Goal: Information Seeking & Learning: Learn about a topic

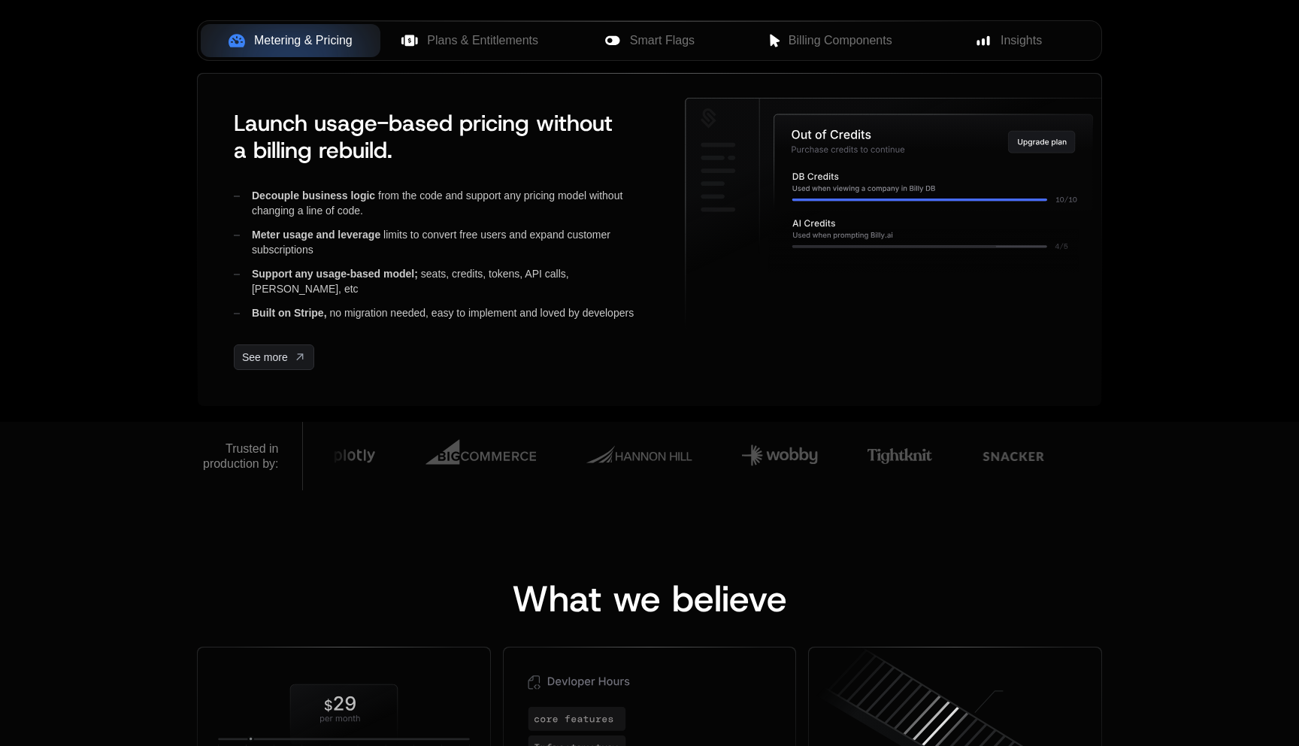
scroll to position [661, 0]
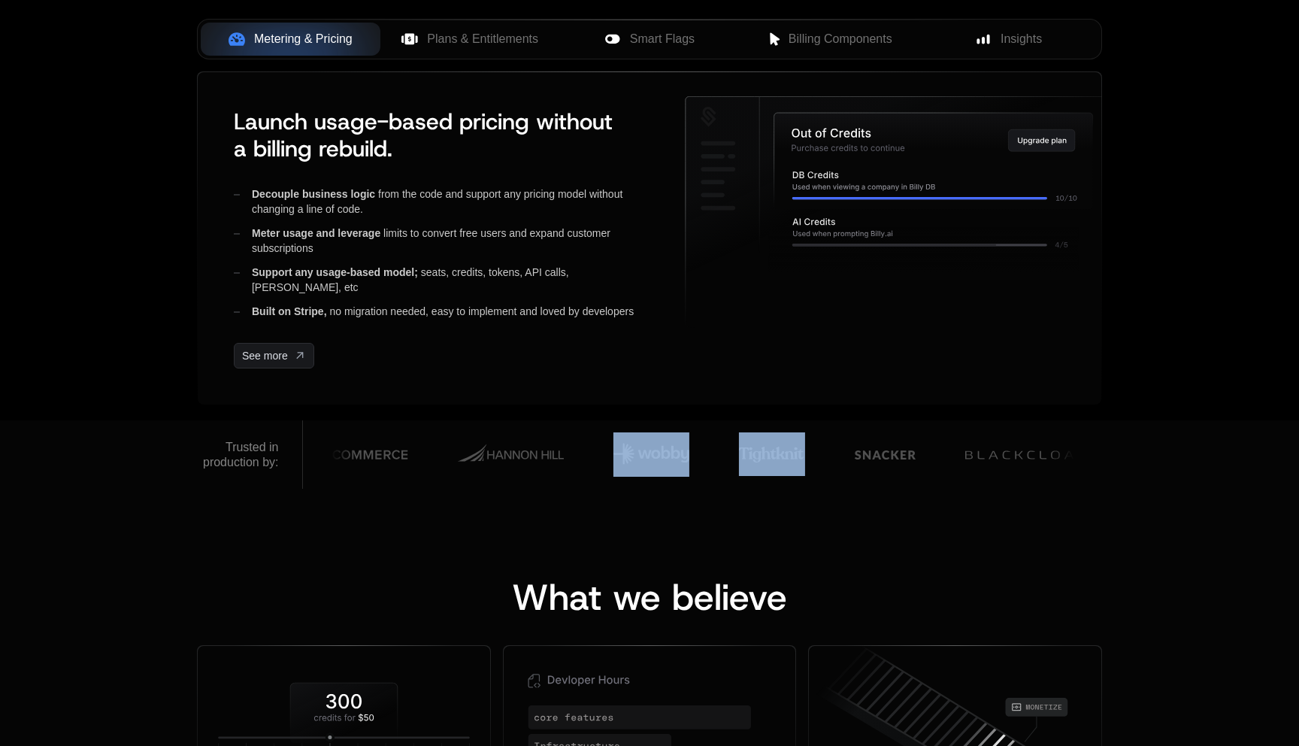
drag, startPoint x: 822, startPoint y: 456, endPoint x: 696, endPoint y: 462, distance: 125.6
click at [698, 462] on div at bounding box center [713, 454] width 2843 height 56
click at [721, 462] on img at bounding box center [749, 454] width 66 height 44
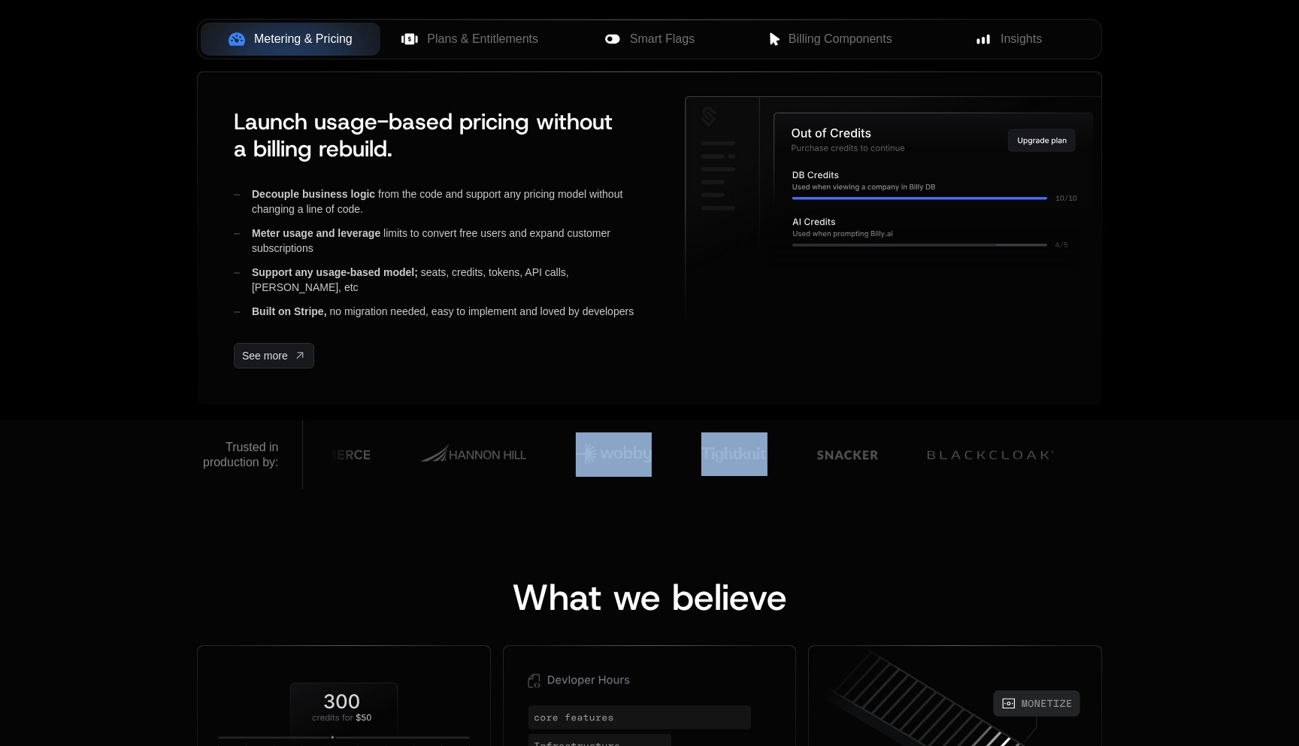
click at [733, 458] on img at bounding box center [734, 454] width 66 height 44
click at [816, 457] on img at bounding box center [824, 454] width 61 height 44
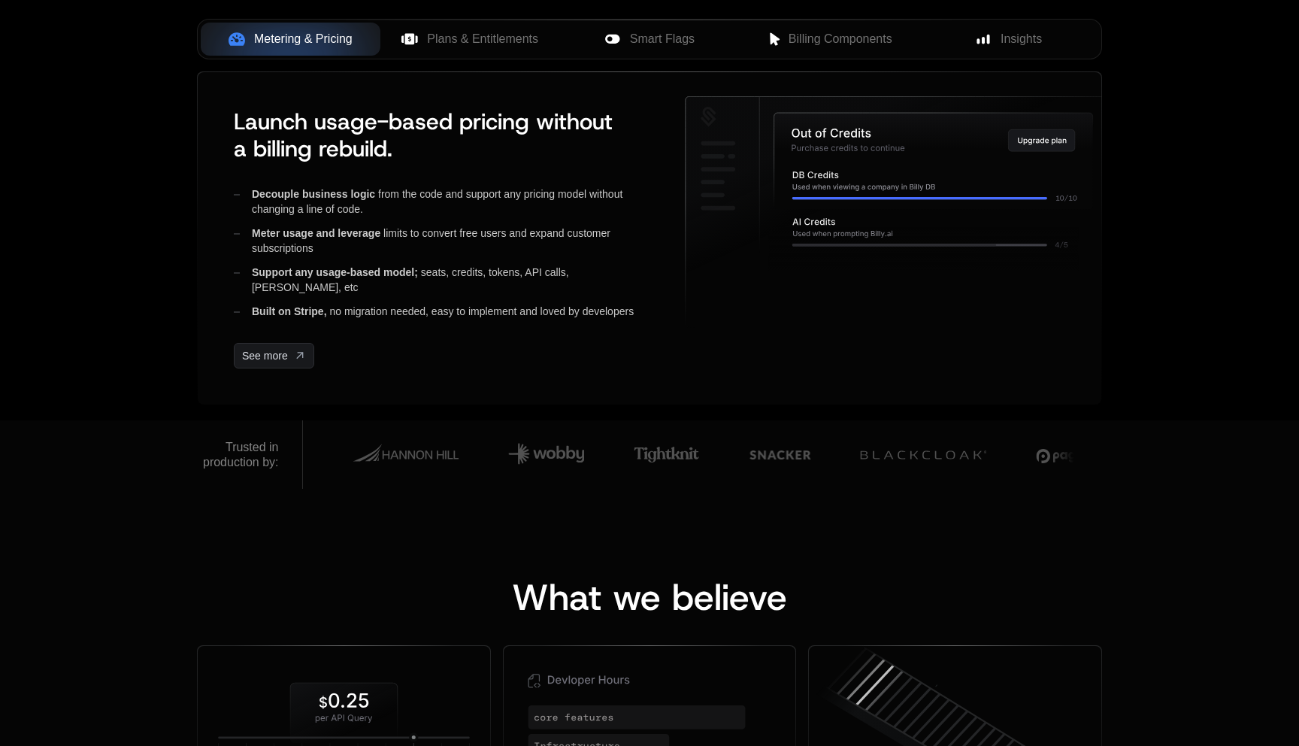
click at [778, 522] on div "What we believe Pricing Must Change ﻿ ﻿ Great companies treat pricing like prod…" at bounding box center [649, 753] width 1299 height 528
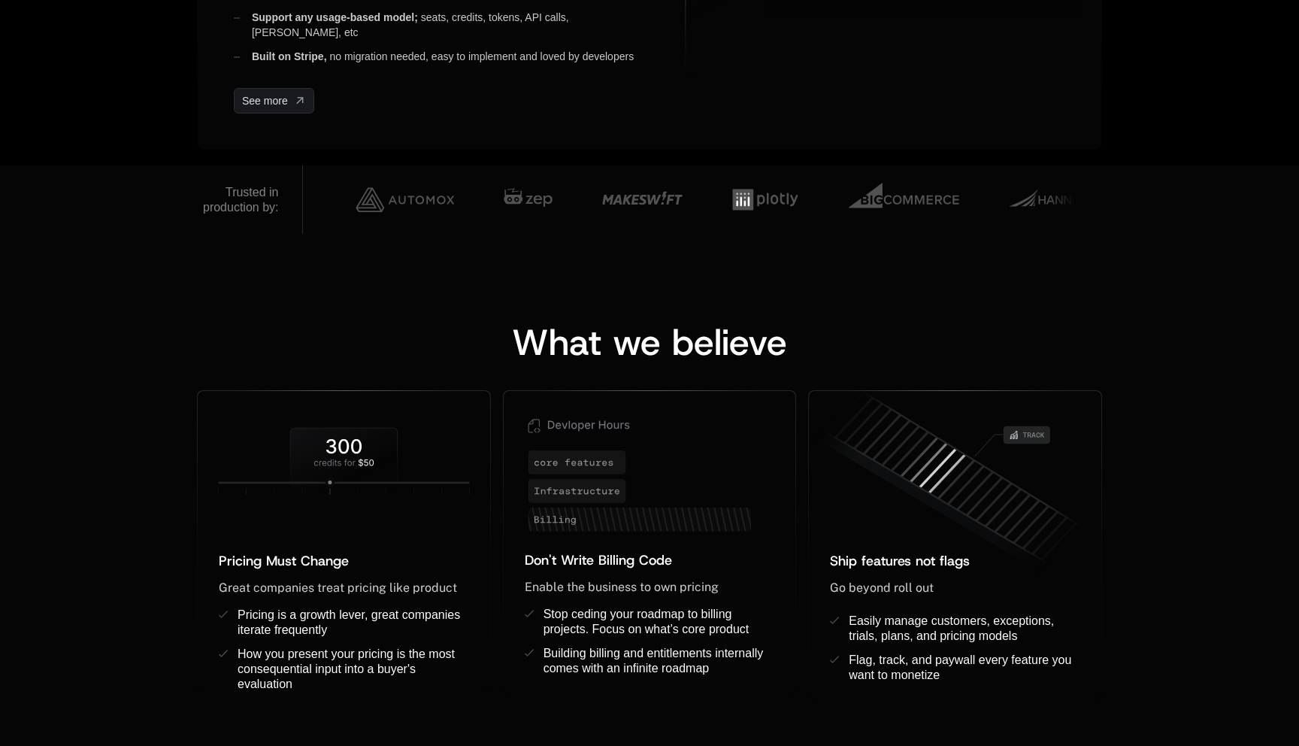
scroll to position [923, 0]
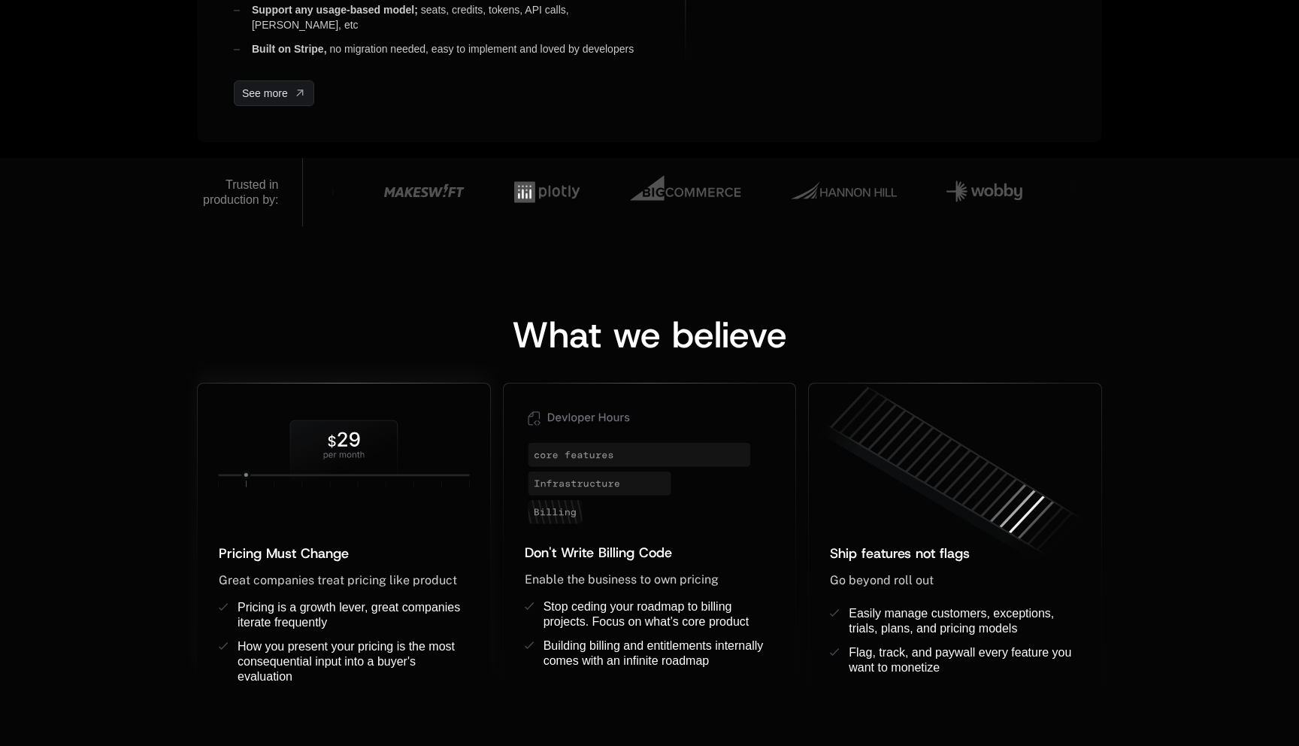
click at [338, 483] on icon at bounding box center [344, 453] width 292 height 95
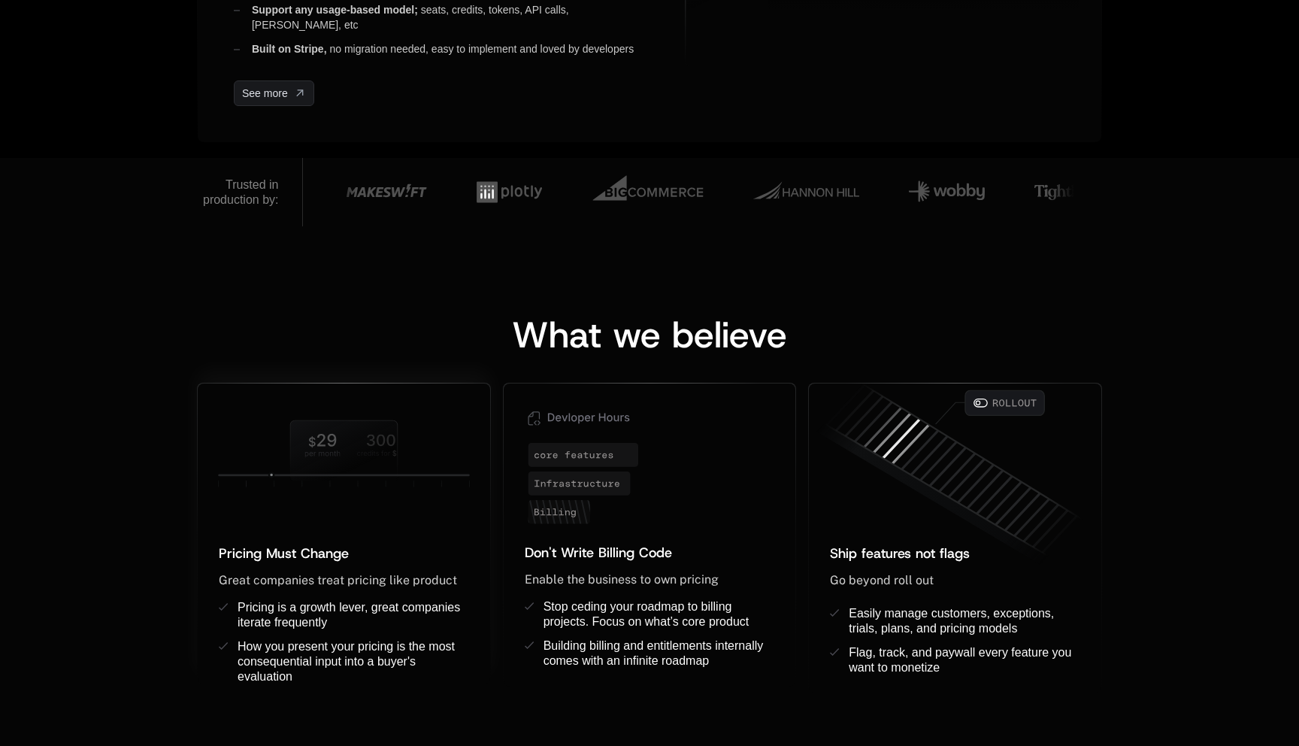
drag, startPoint x: 336, startPoint y: 458, endPoint x: 382, endPoint y: 455, distance: 45.9
click at [395, 468] on icon at bounding box center [344, 450] width 107 height 59
drag, startPoint x: 316, startPoint y: 440, endPoint x: 379, endPoint y: 479, distance: 73.2
click at [379, 479] on icon at bounding box center [344, 450] width 107 height 59
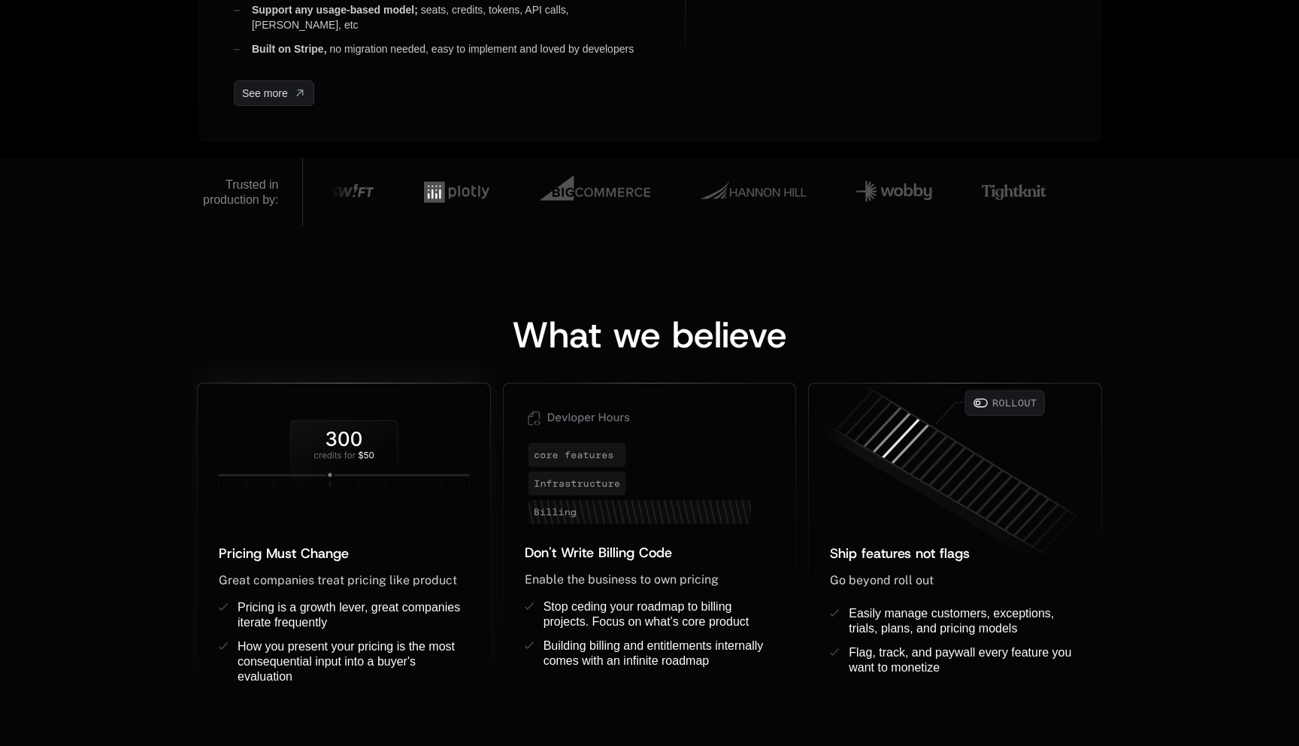
drag, startPoint x: 326, startPoint y: 445, endPoint x: 402, endPoint y: 489, distance: 87.5
click at [401, 489] on icon at bounding box center [344, 453] width 292 height 95
drag, startPoint x: 328, startPoint y: 443, endPoint x: 359, endPoint y: 474, distance: 43.6
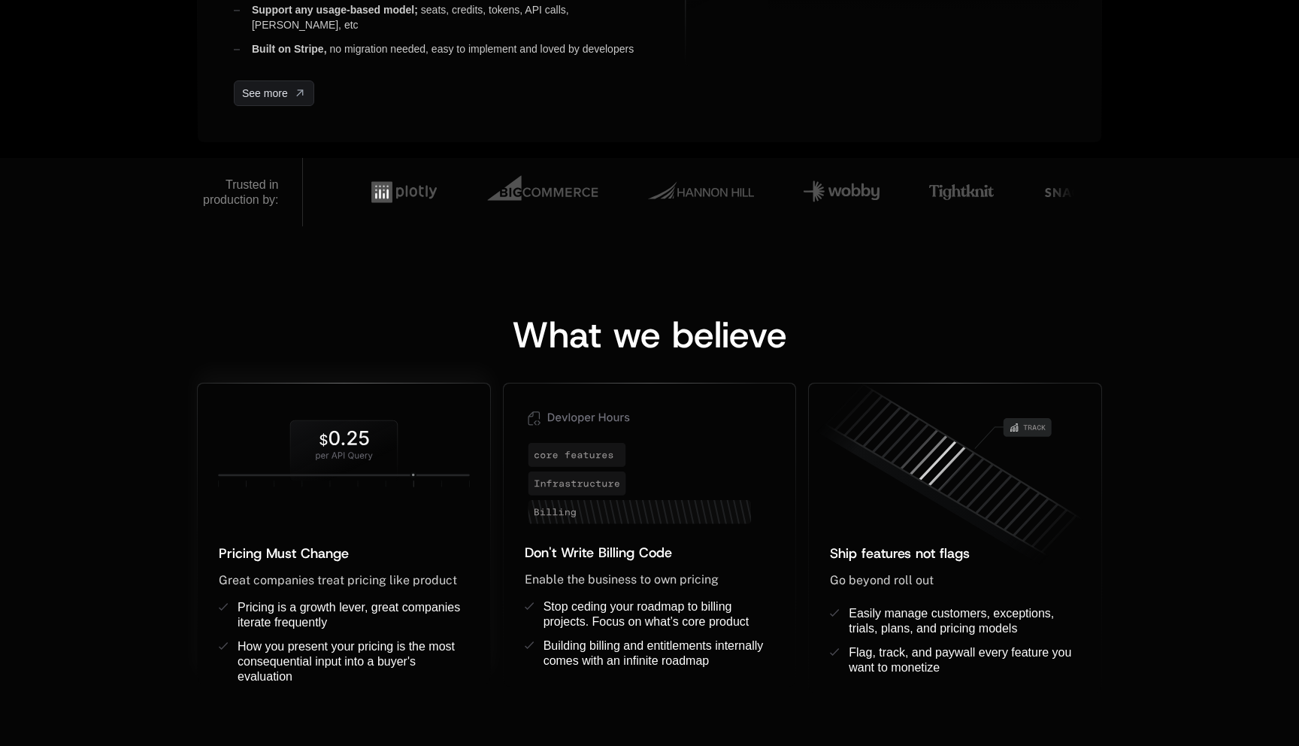
drag, startPoint x: 316, startPoint y: 445, endPoint x: 340, endPoint y: 468, distance: 34.0
click at [340, 468] on icon at bounding box center [344, 450] width 107 height 59
drag, startPoint x: 340, startPoint y: 469, endPoint x: 338, endPoint y: 460, distance: 9.3
click at [340, 465] on icon at bounding box center [344, 450] width 107 height 59
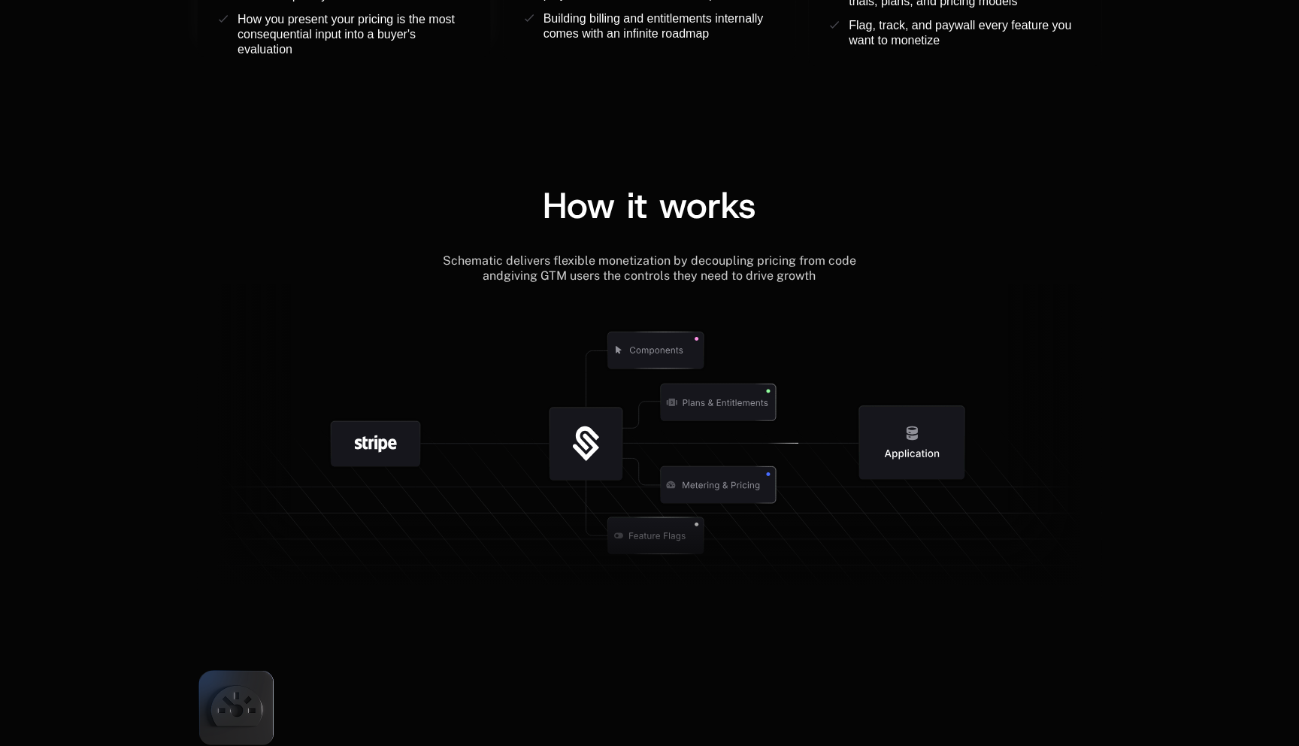
scroll to position [1551, 0]
click at [371, 446] on icon at bounding box center [376, 442] width 42 height 17
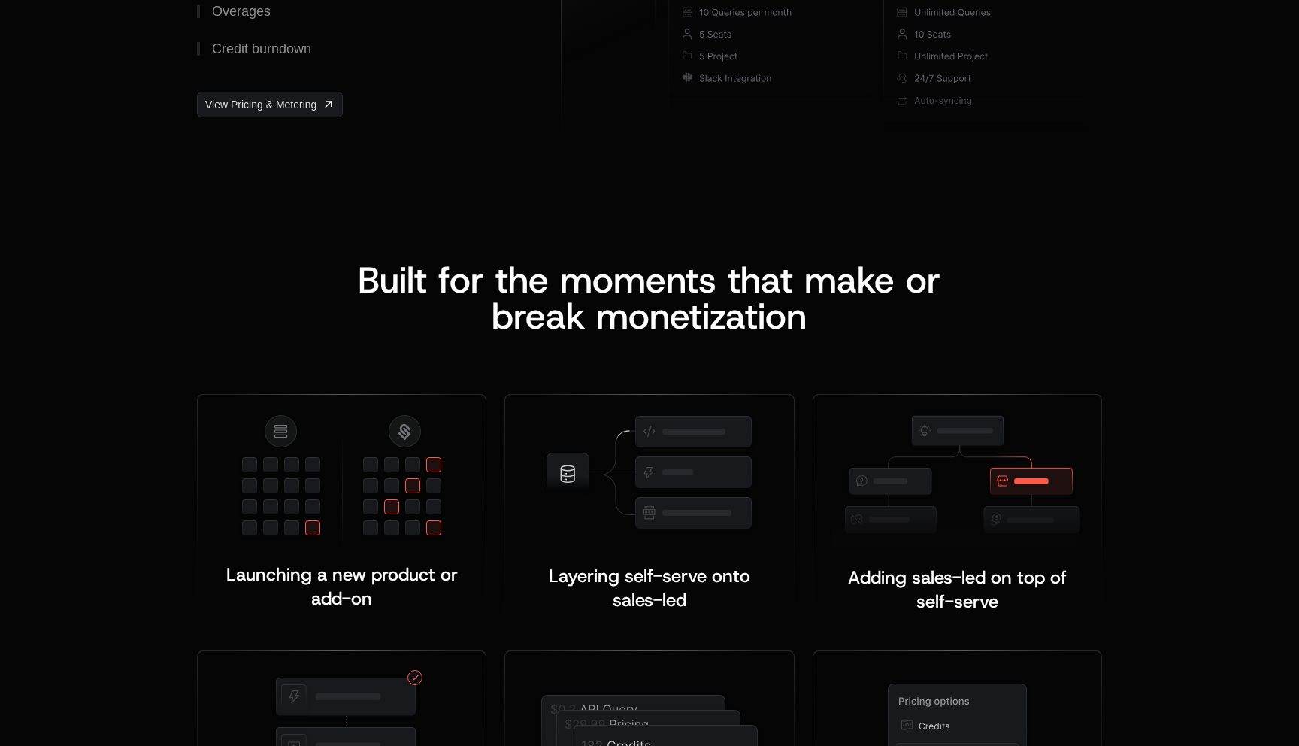
scroll to position [2611, 0]
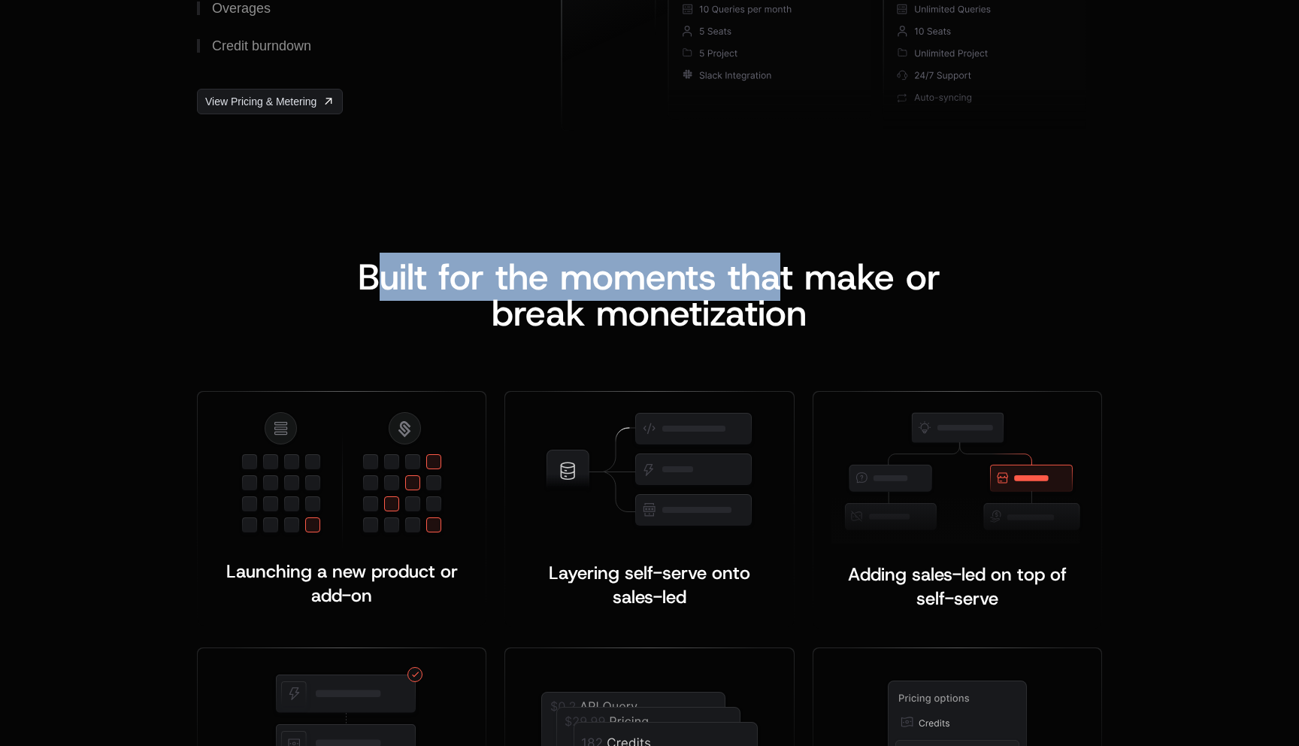
drag, startPoint x: 370, startPoint y: 286, endPoint x: 787, endPoint y: 285, distance: 417.2
click at [785, 285] on span "Built for the moments that make or b" at bounding box center [655, 295] width 594 height 84
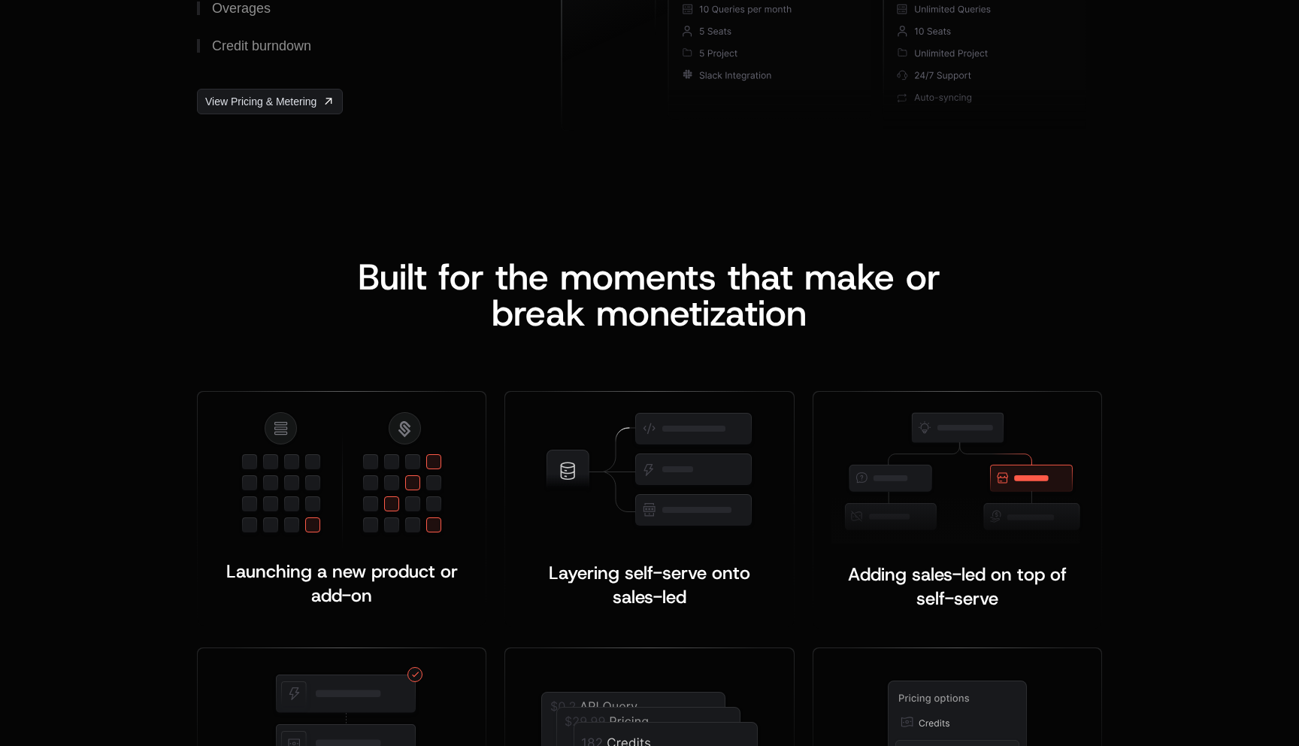
click at [787, 285] on span "Built for the moments that make or b" at bounding box center [655, 295] width 594 height 84
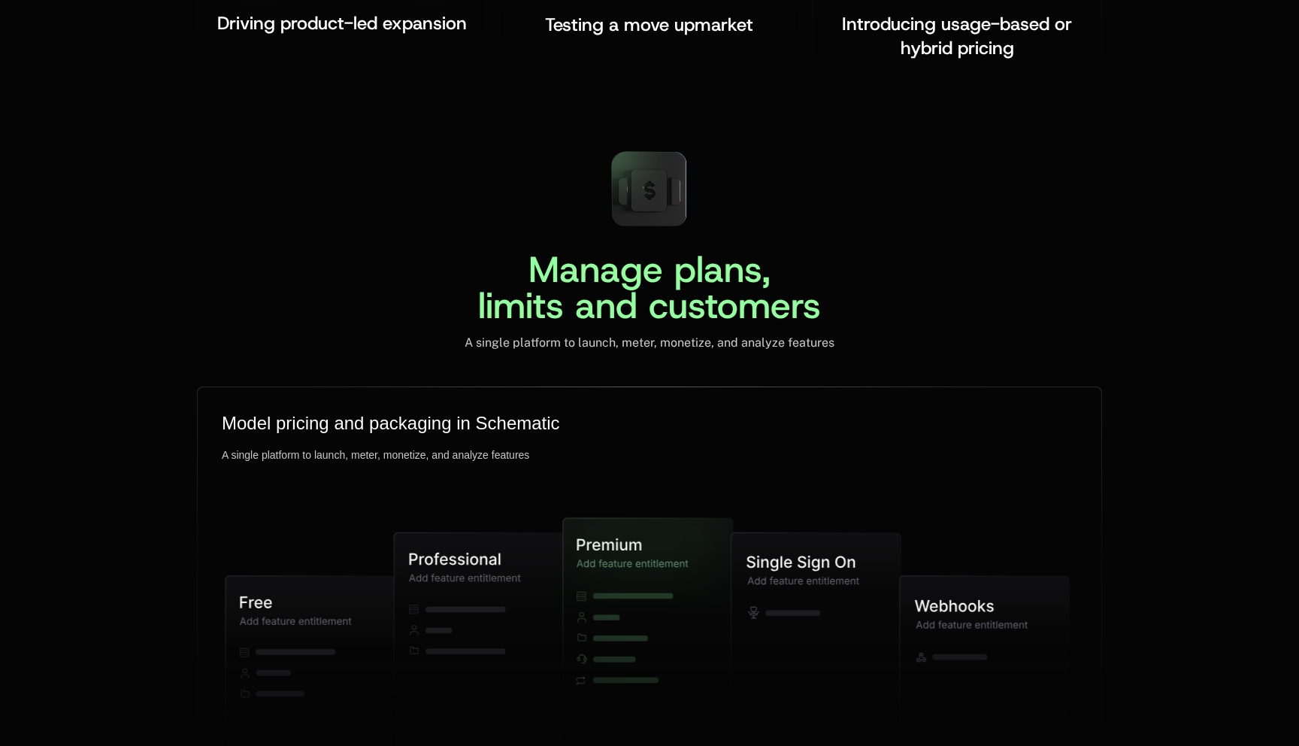
scroll to position [3489, 0]
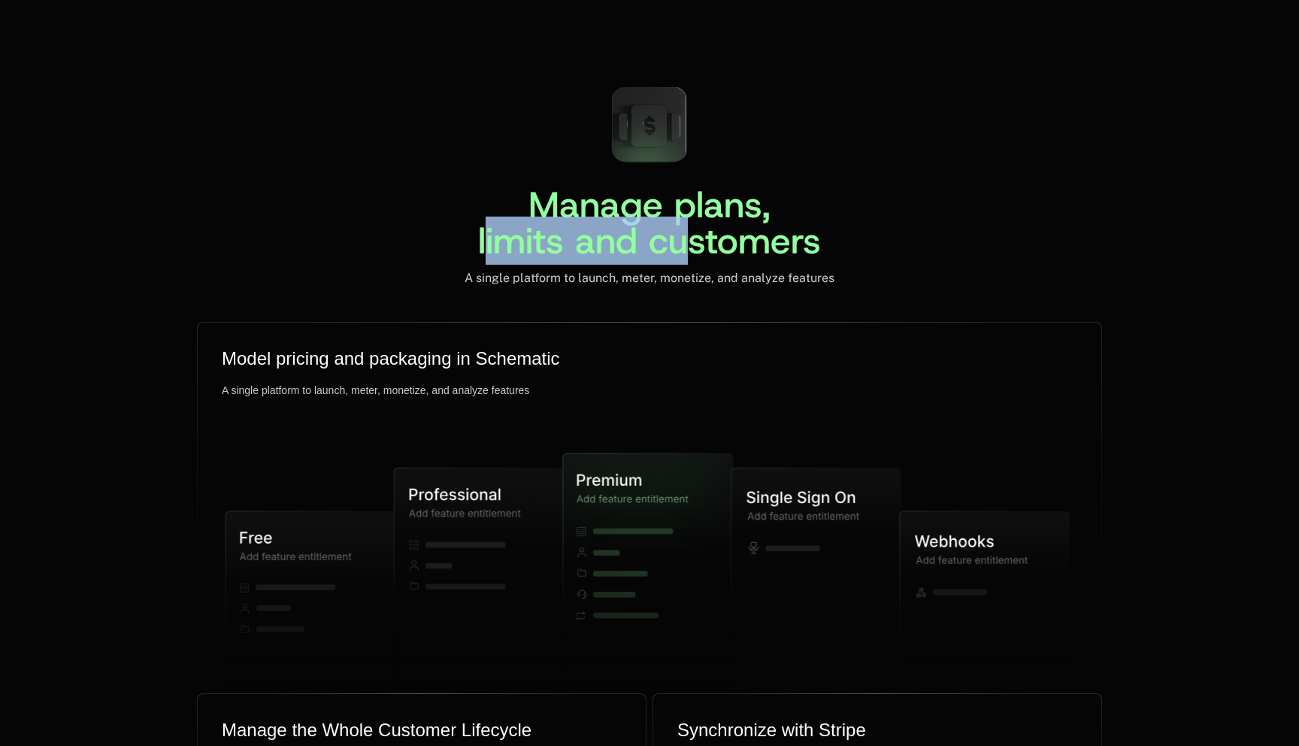
drag, startPoint x: 483, startPoint y: 251, endPoint x: 713, endPoint y: 248, distance: 230.8
click at [704, 247] on span "Manage plans, limits and customers" at bounding box center [649, 222] width 343 height 84
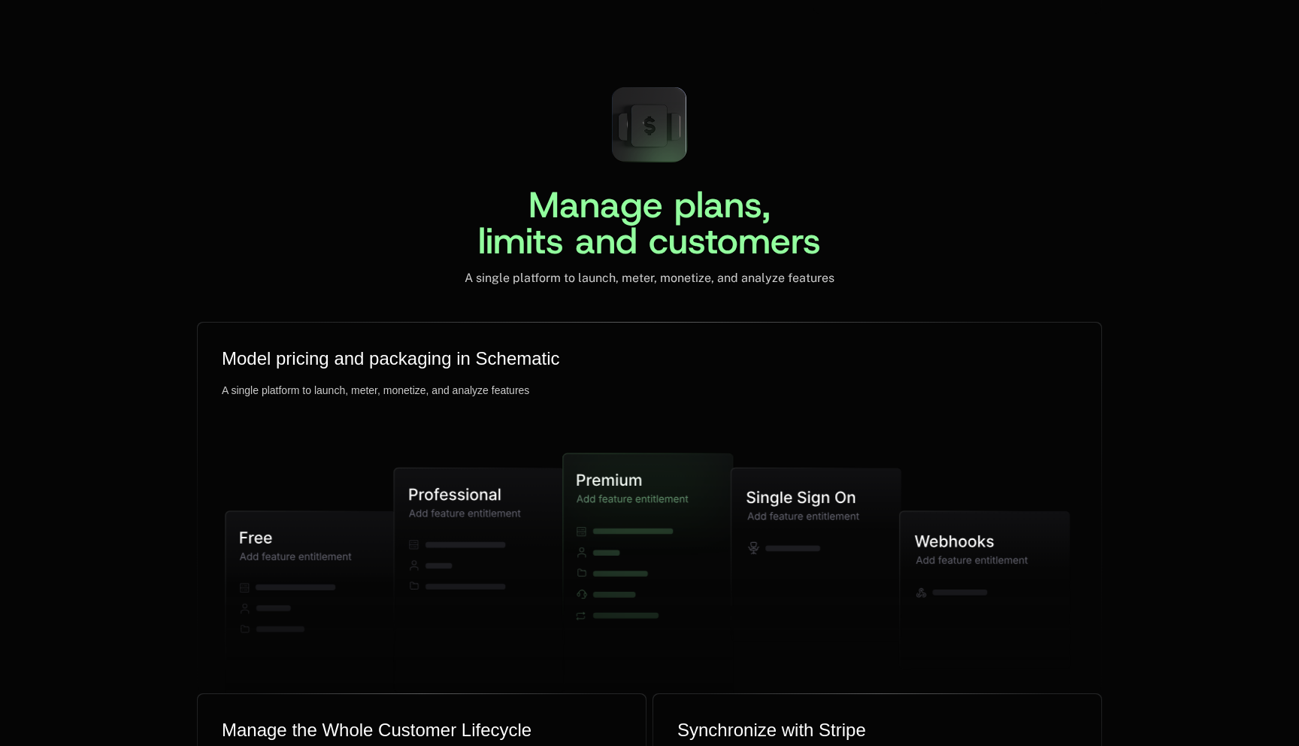
click at [713, 248] on span "Manage plans, limits and customers" at bounding box center [649, 222] width 343 height 84
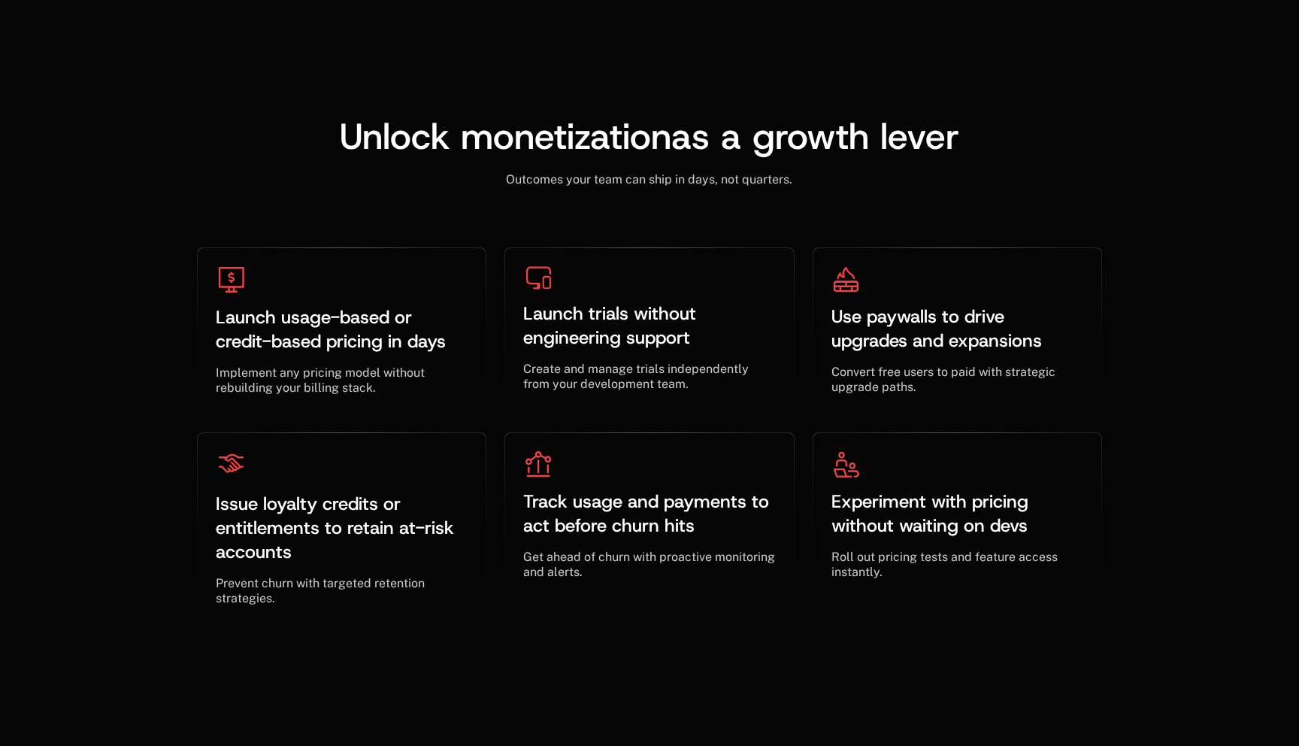
scroll to position [4442, 0]
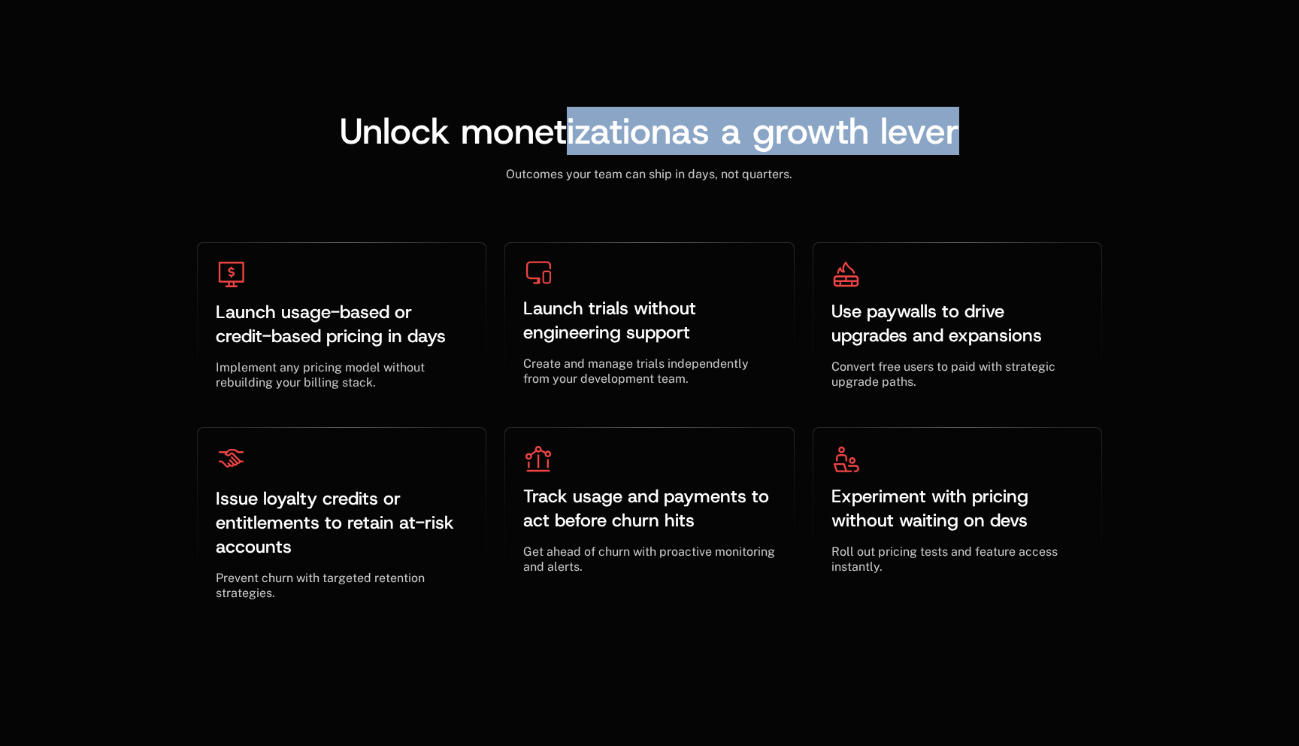
drag, startPoint x: 564, startPoint y: 135, endPoint x: 892, endPoint y: 159, distance: 328.6
click at [889, 159] on div "Unlock monetization as a growth lever ﻿ Outcomes your team can ship in days, no…" at bounding box center [649, 366] width 905 height 507
click at [892, 159] on div "Outcomes your team can ship in days, not quarters. ﻿" at bounding box center [649, 165] width 905 height 33
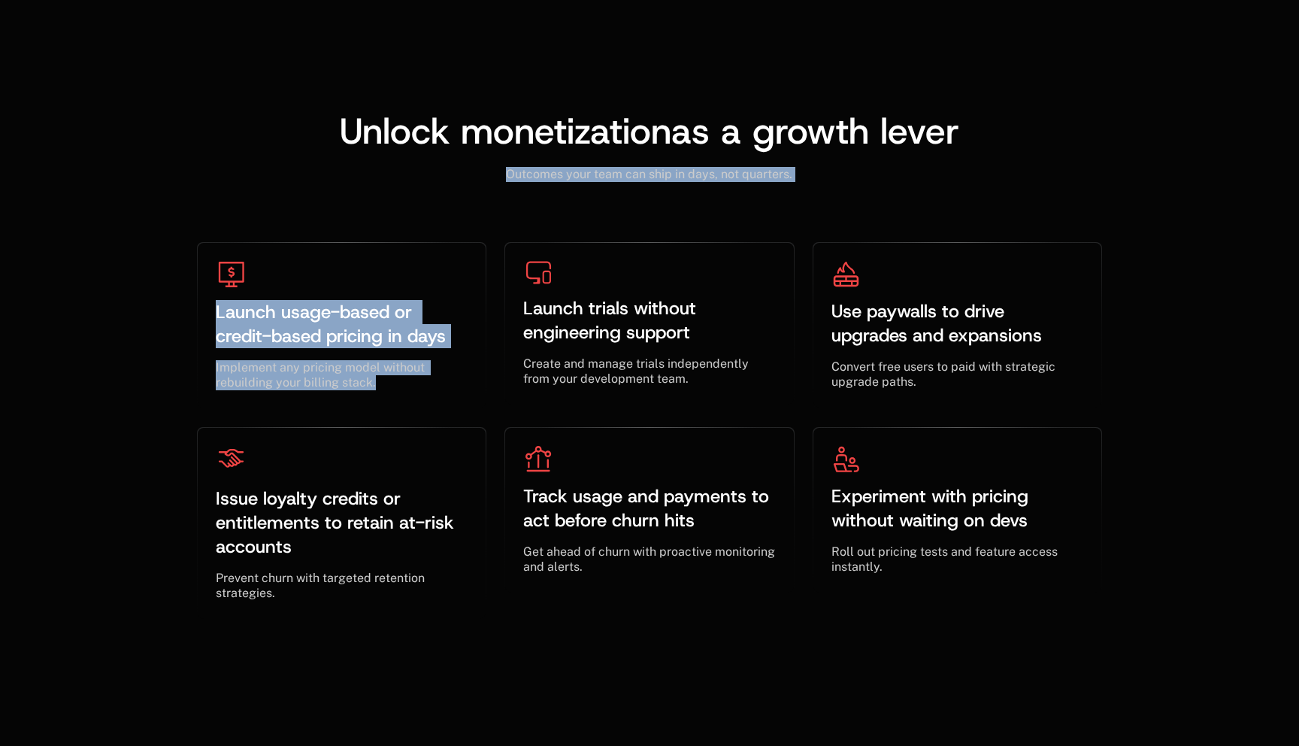
drag, startPoint x: 508, startPoint y: 174, endPoint x: 697, endPoint y: 184, distance: 188.9
click at [693, 184] on div "Unlock monetization as a growth lever ﻿ Outcomes your team can ship in days, no…" at bounding box center [649, 366] width 905 height 507
click at [699, 184] on div "Launch usage-based or credit-based pricing in days ﻿ ﻿ Implement any pricing mo…" at bounding box center [649, 400] width 905 height 437
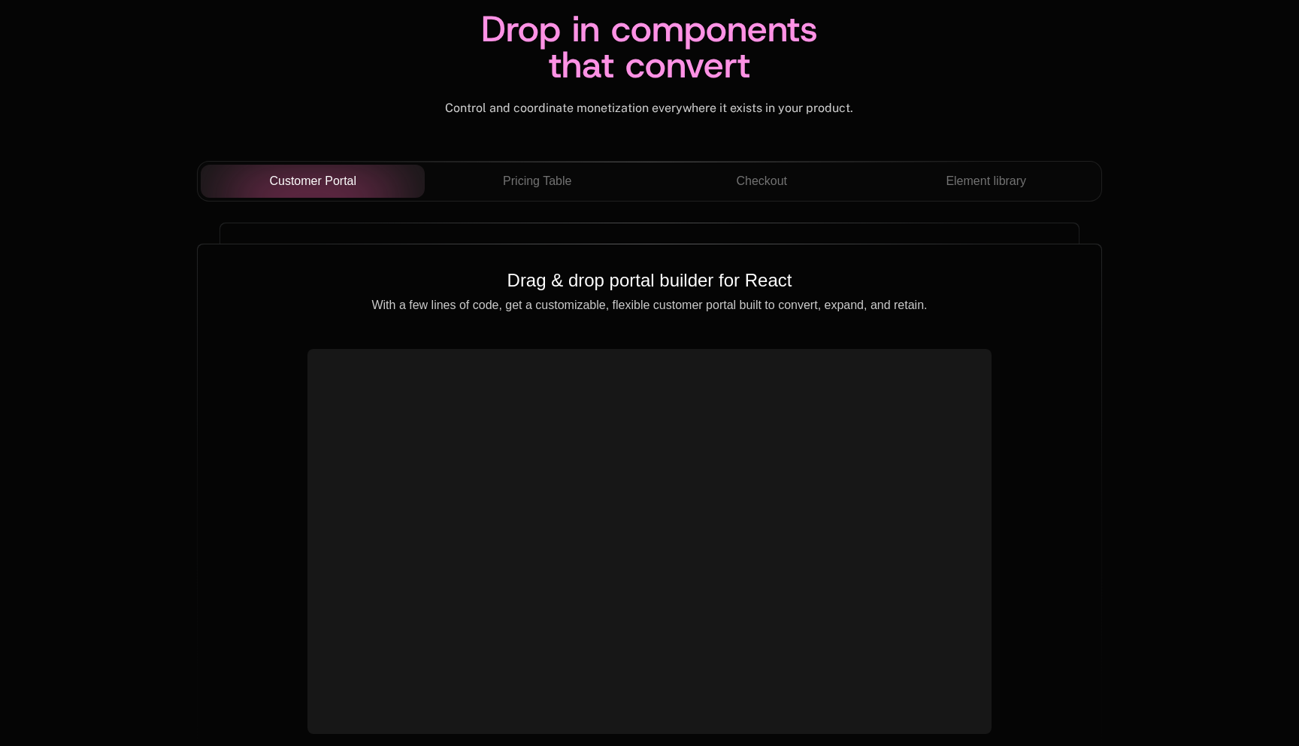
scroll to position [5302, 0]
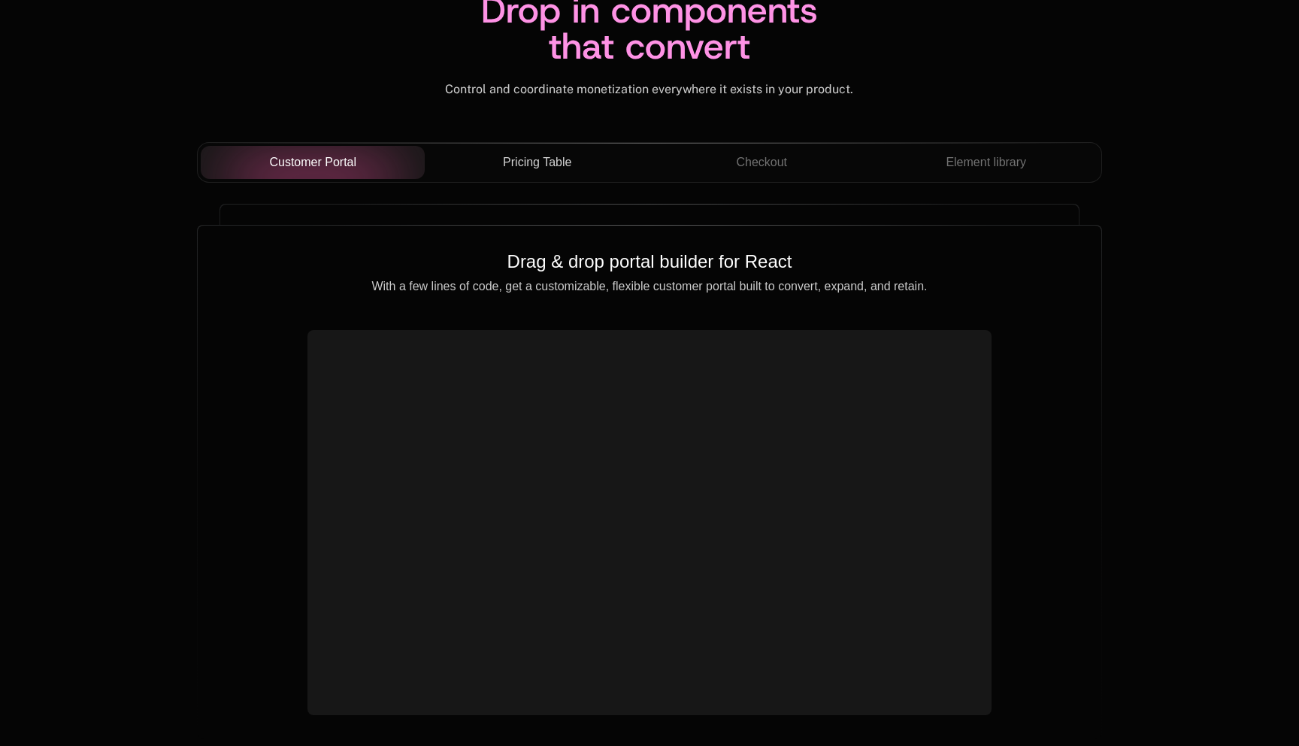
click at [528, 149] on button "Pricing Table" at bounding box center [537, 162] width 225 height 33
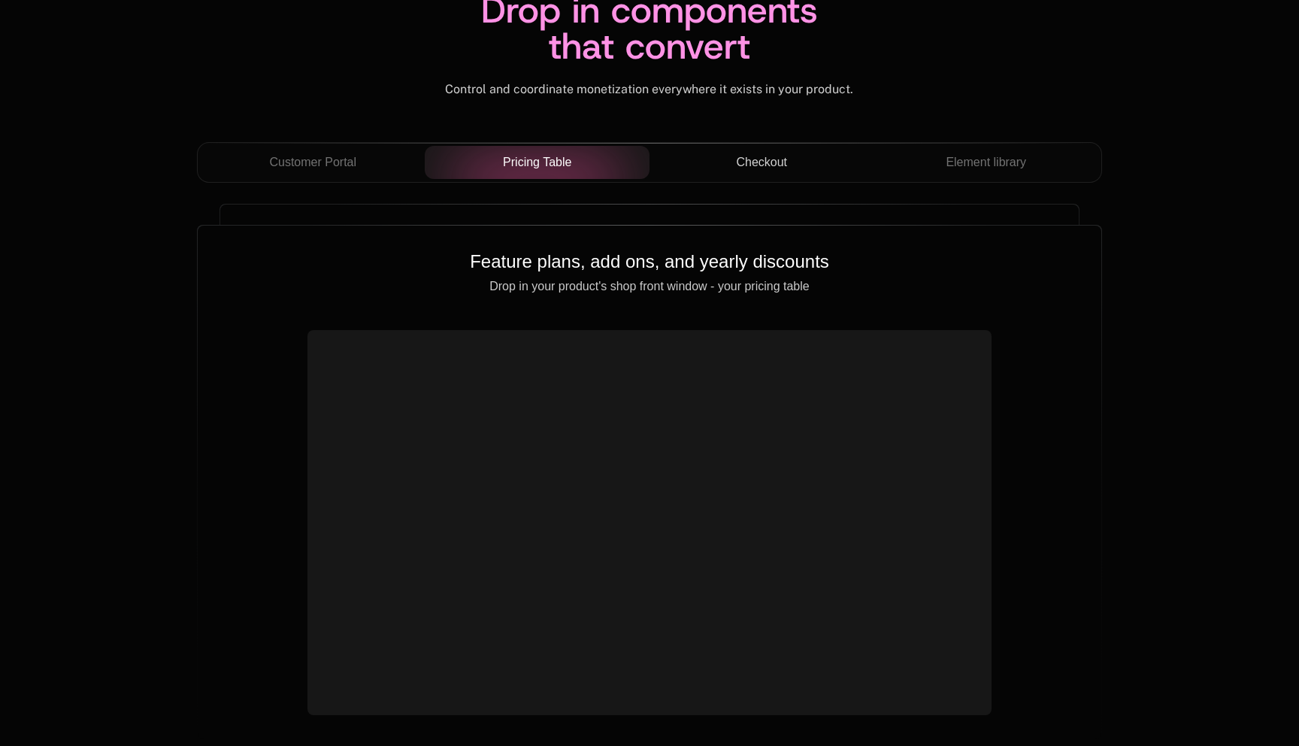
click at [760, 163] on span "Checkout" at bounding box center [761, 162] width 51 height 18
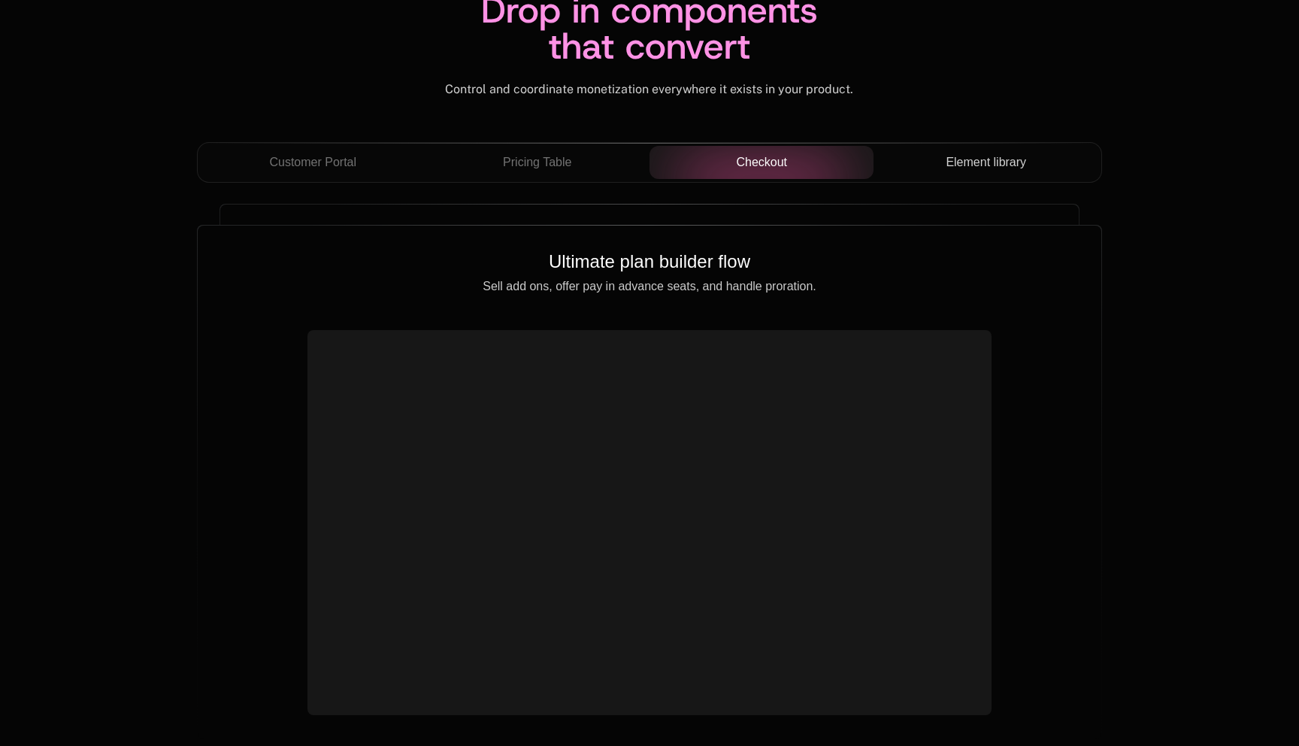
click at [955, 168] on span "Element library" at bounding box center [986, 162] width 80 height 18
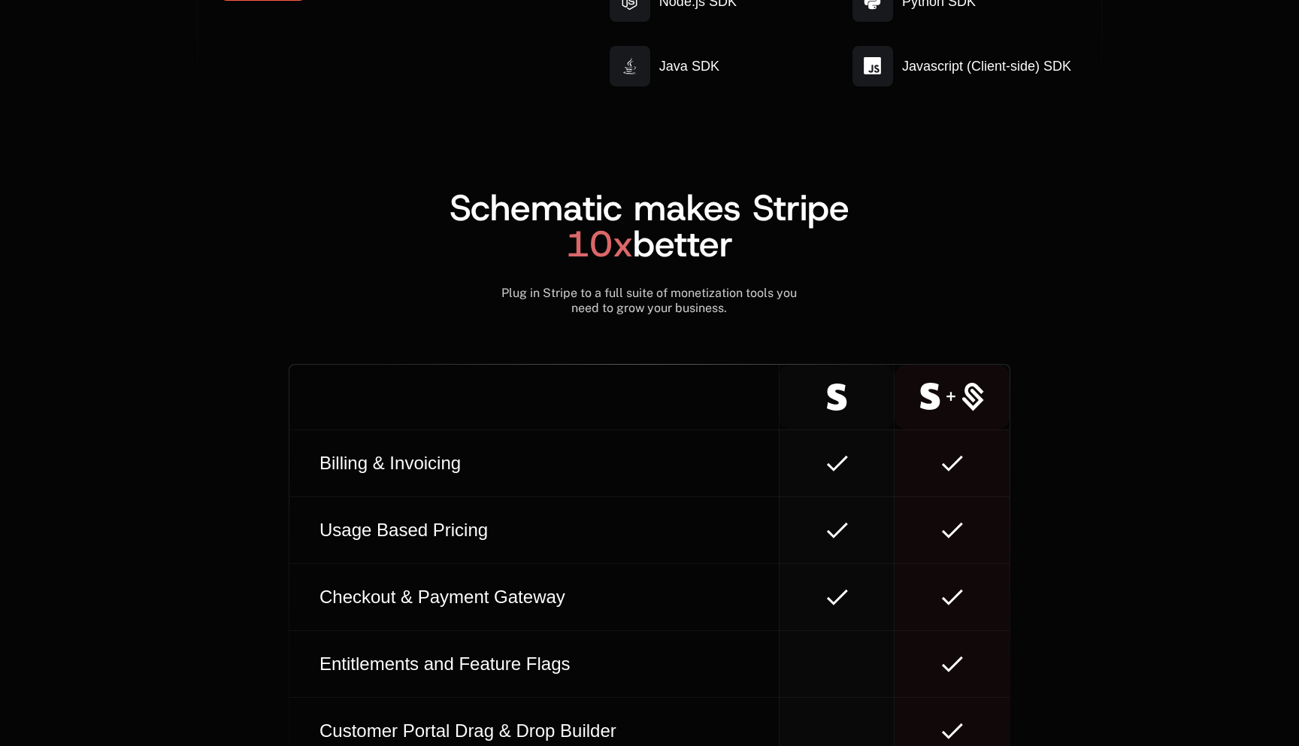
scroll to position [8314, 0]
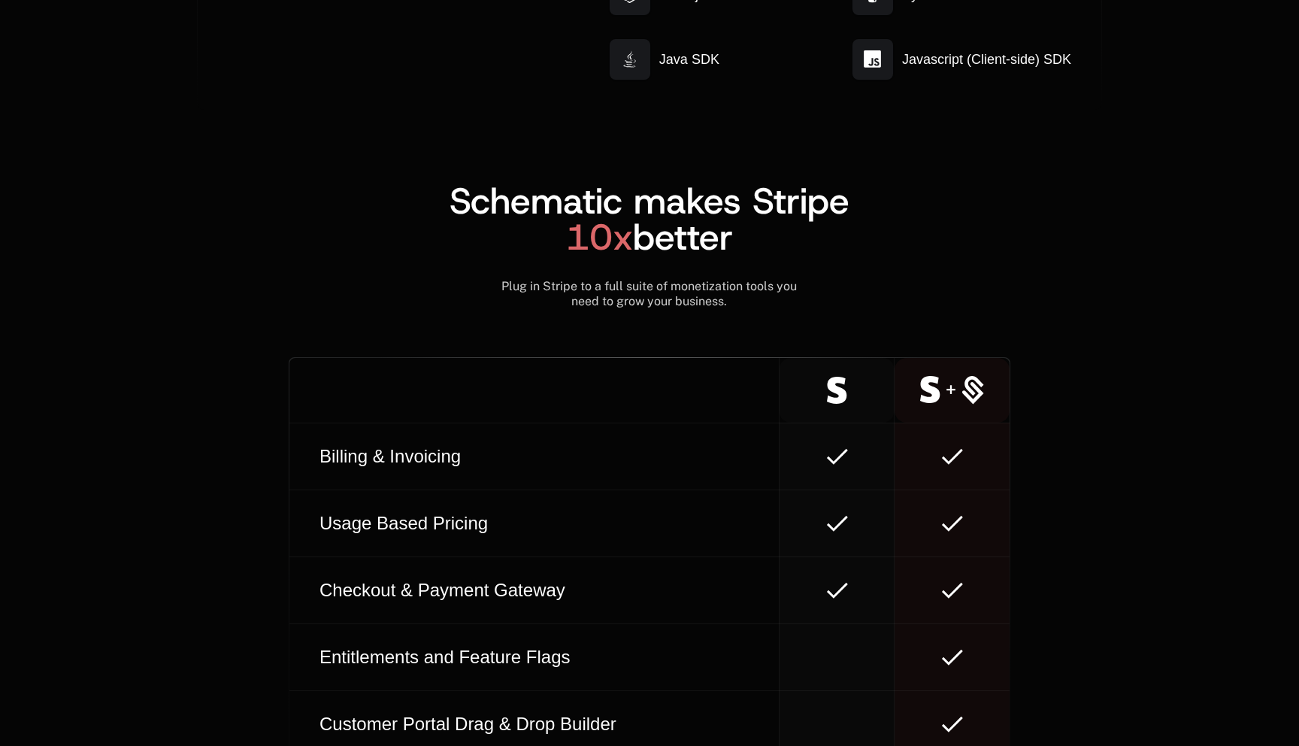
drag, startPoint x: 650, startPoint y: 241, endPoint x: 752, endPoint y: 241, distance: 101.5
click at [750, 241] on h2 "Schematic makes Stripe 10x better" at bounding box center [649, 219] width 905 height 72
click at [752, 241] on h2 "Schematic makes Stripe 10x better" at bounding box center [649, 219] width 905 height 72
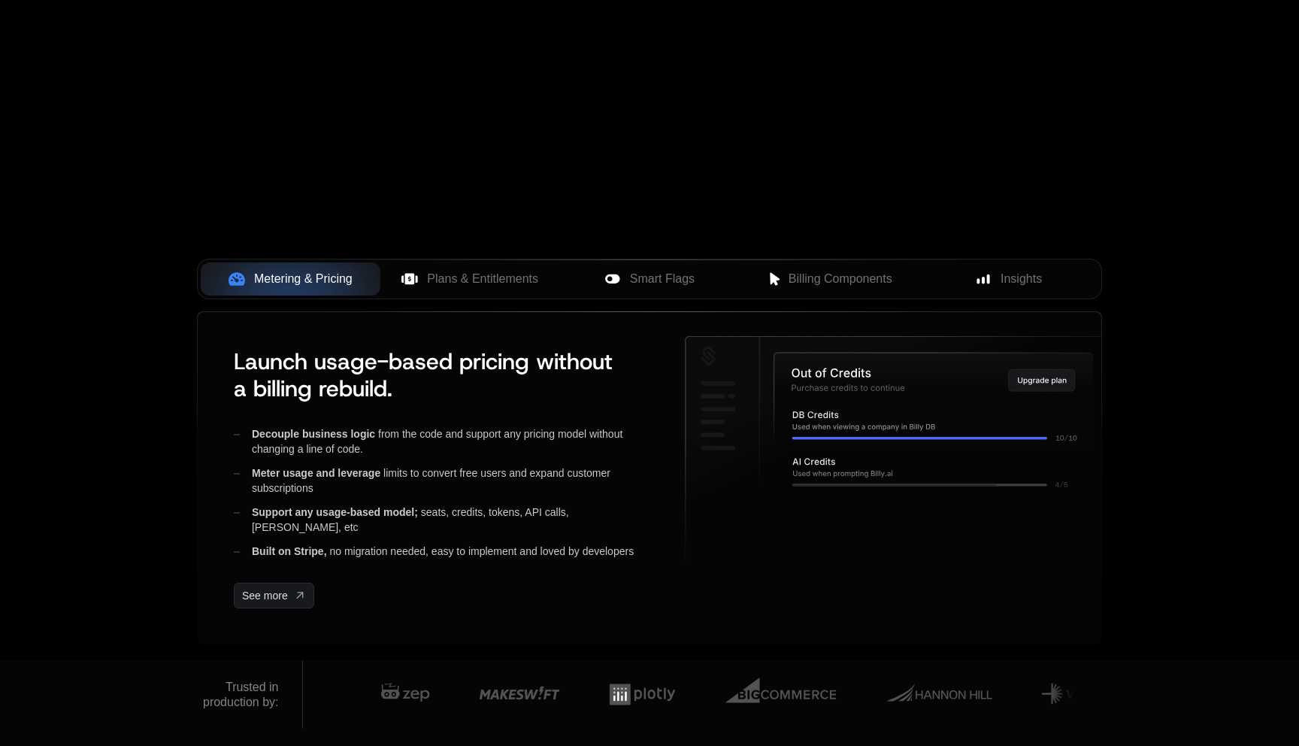
scroll to position [0, 0]
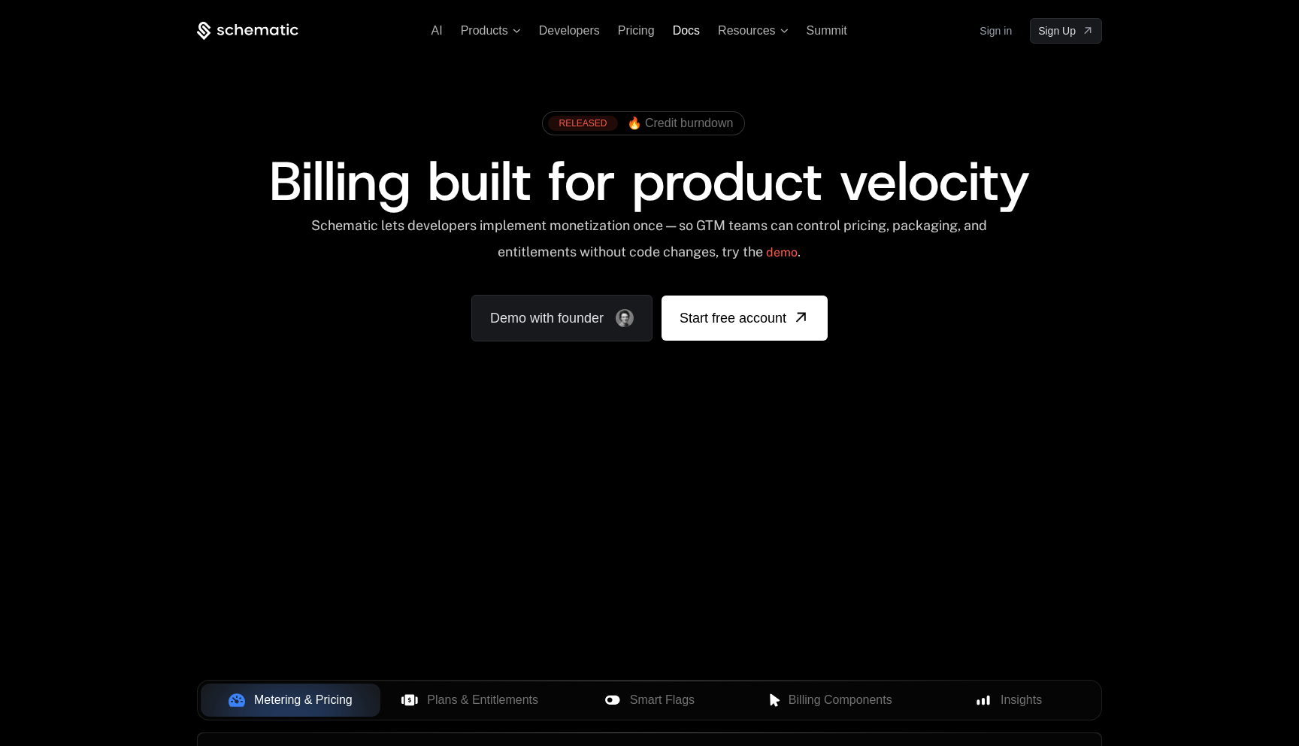
click at [681, 32] on span "Docs" at bounding box center [686, 30] width 27 height 13
